Goal: Find specific page/section: Find specific page/section

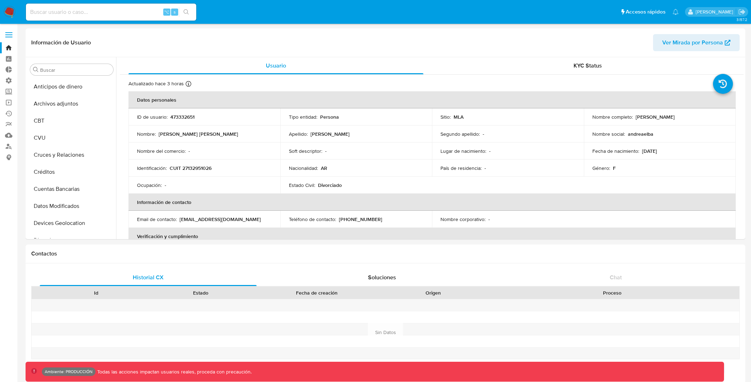
select select "10"
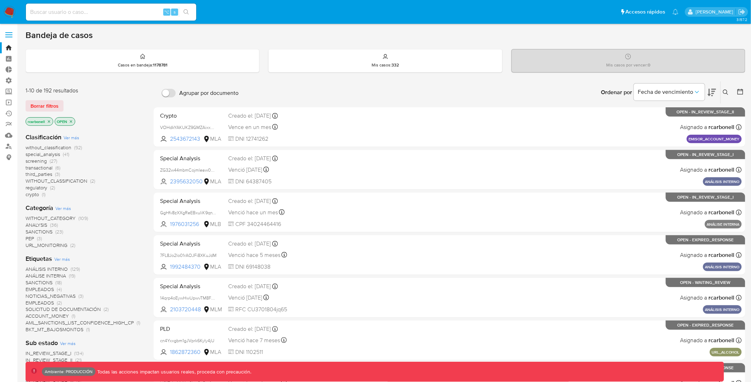
click at [13, 33] on label at bounding box center [9, 34] width 18 height 15
click at [0, 0] on input "checkbox" at bounding box center [0, 0] width 0 height 0
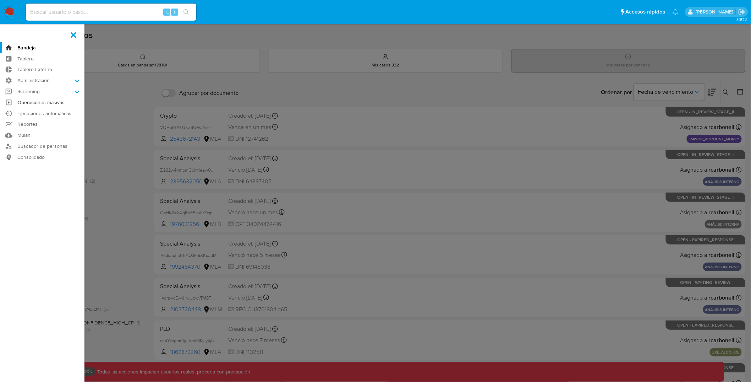
click at [45, 102] on link "Operaciones masivas" at bounding box center [42, 102] width 84 height 11
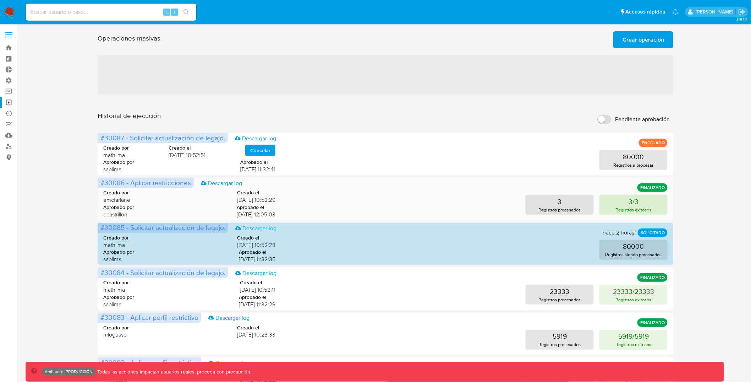
scroll to position [224, 0]
